Goal: Task Accomplishment & Management: Use online tool/utility

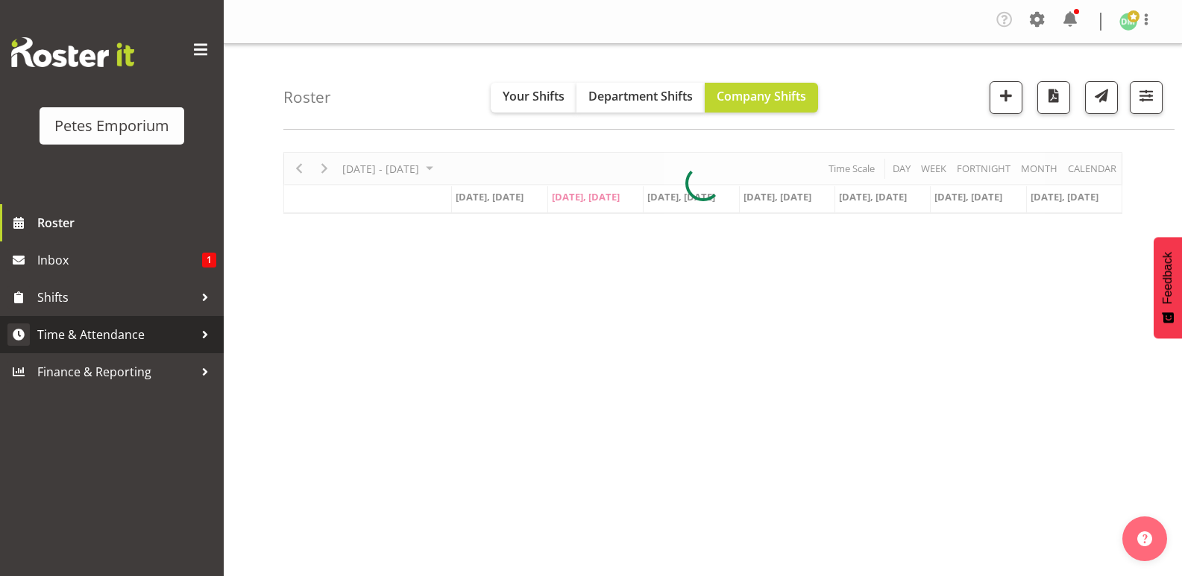
click at [127, 318] on link "Time & Attendance" at bounding box center [112, 334] width 224 height 37
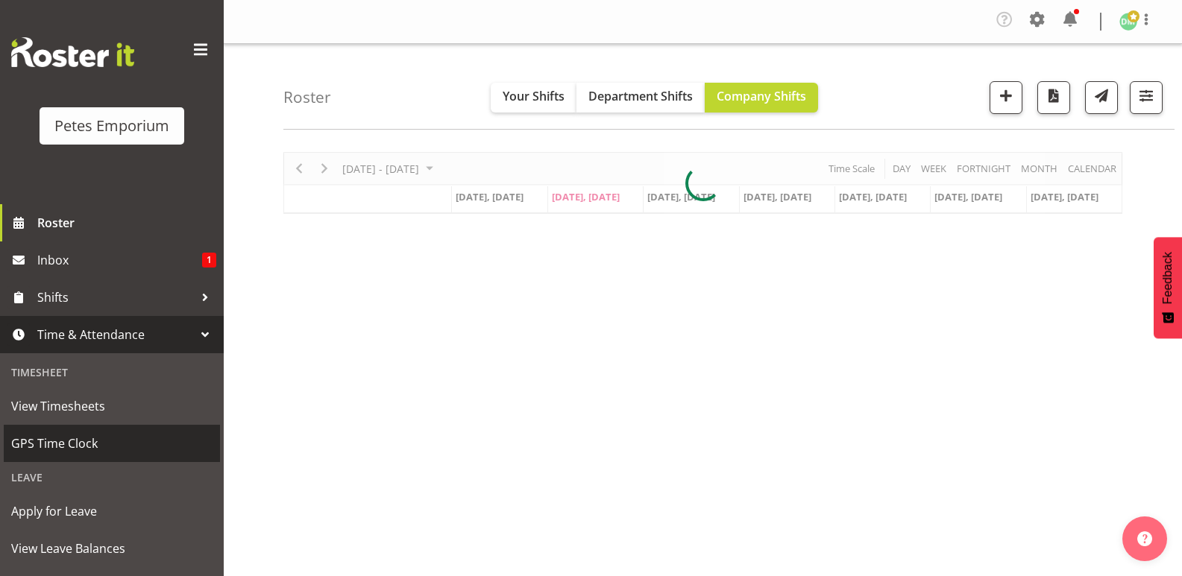
click at [84, 445] on span "GPS Time Clock" at bounding box center [111, 443] width 201 height 22
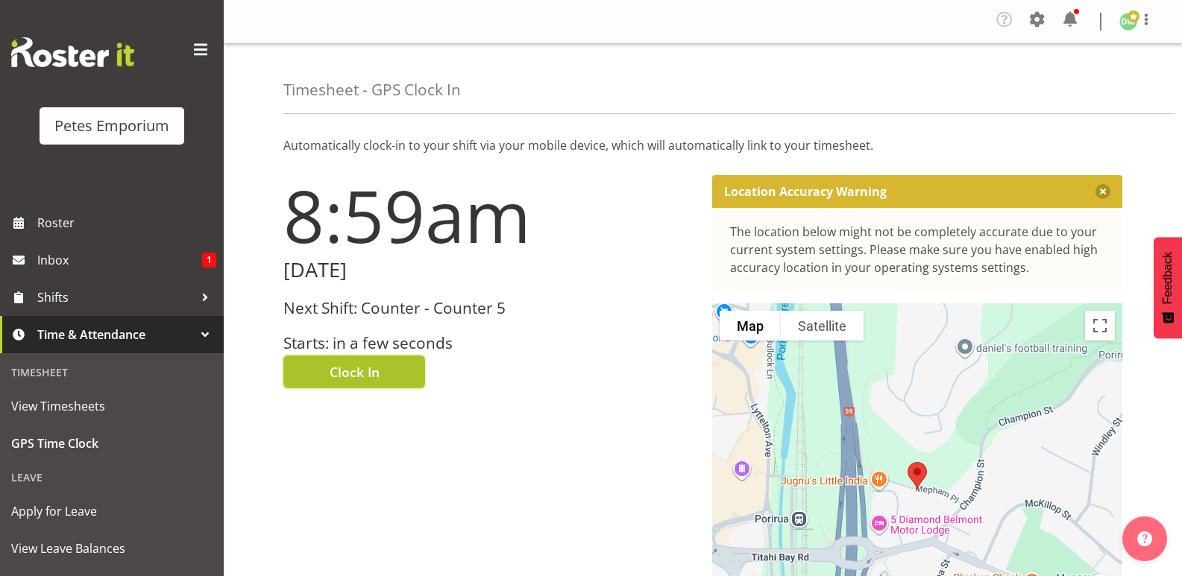
click at [364, 361] on button "Clock In" at bounding box center [354, 372] width 142 height 33
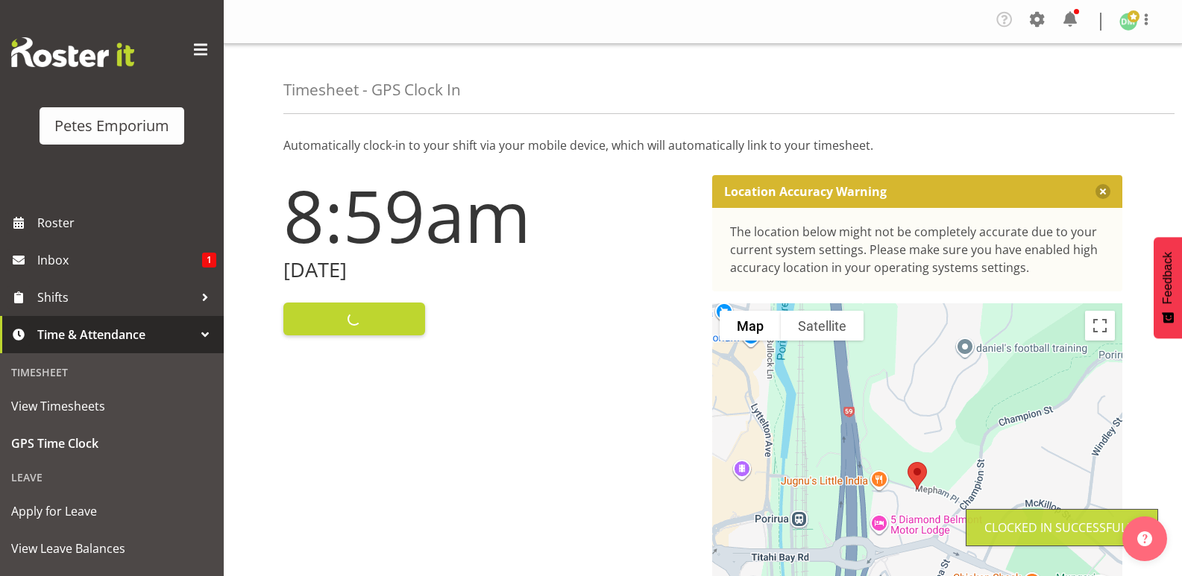
click at [1129, 28] on img at bounding box center [1128, 22] width 18 height 18
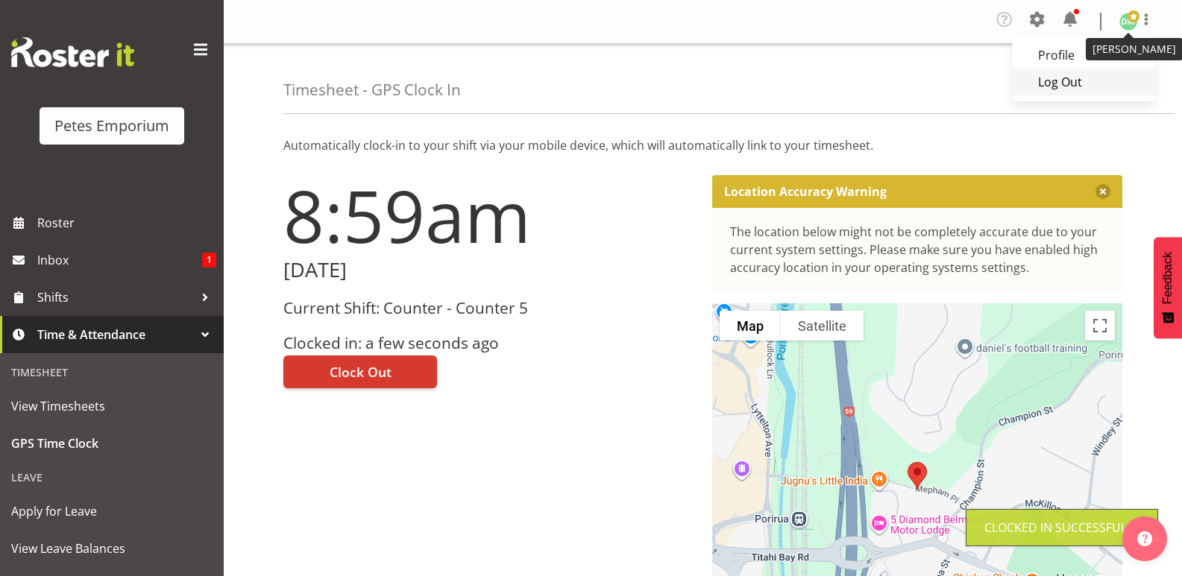
click at [1075, 82] on link "Log Out" at bounding box center [1083, 82] width 143 height 27
